Goal: Check status: Check status

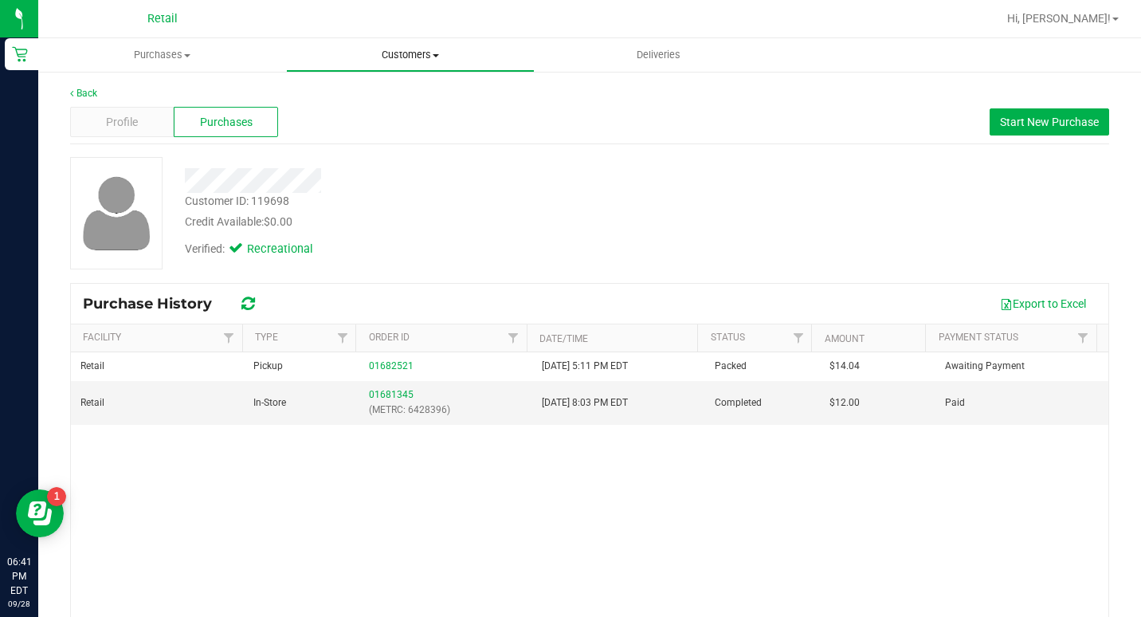
click at [403, 48] on span "Customers" at bounding box center [410, 55] width 246 height 14
click at [368, 100] on span "All customers" at bounding box center [343, 96] width 115 height 14
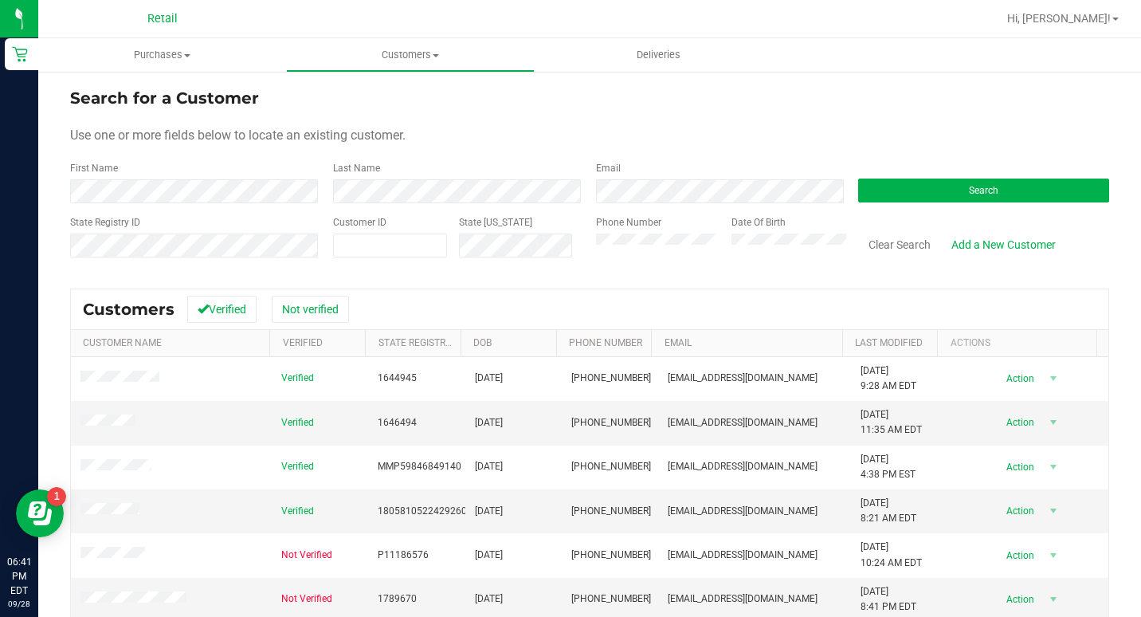
click at [156, 203] on form "Search for a Customer Use one or more fields below to locate an existing custom…" at bounding box center [589, 179] width 1039 height 186
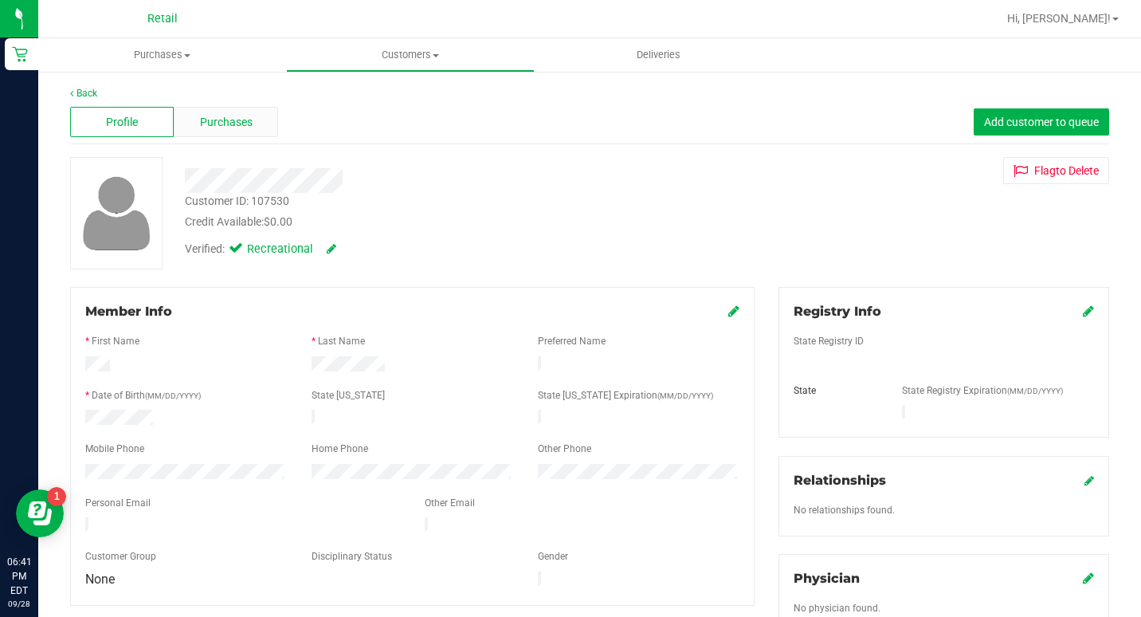
click at [259, 120] on div "Purchases" at bounding box center [226, 122] width 104 height 30
